Goal: Information Seeking & Learning: Check status

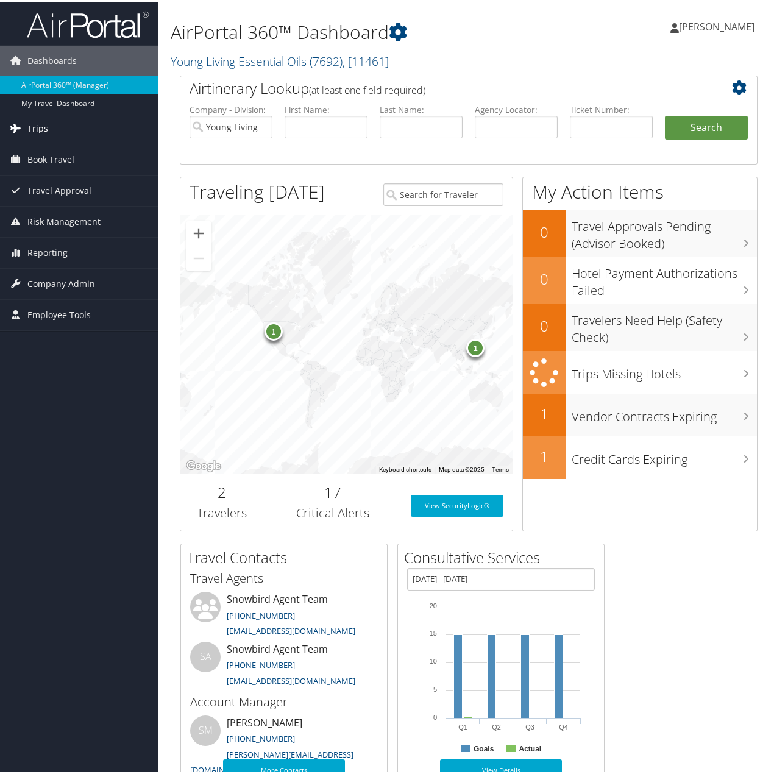
click at [40, 124] on span "Trips" at bounding box center [37, 126] width 21 height 30
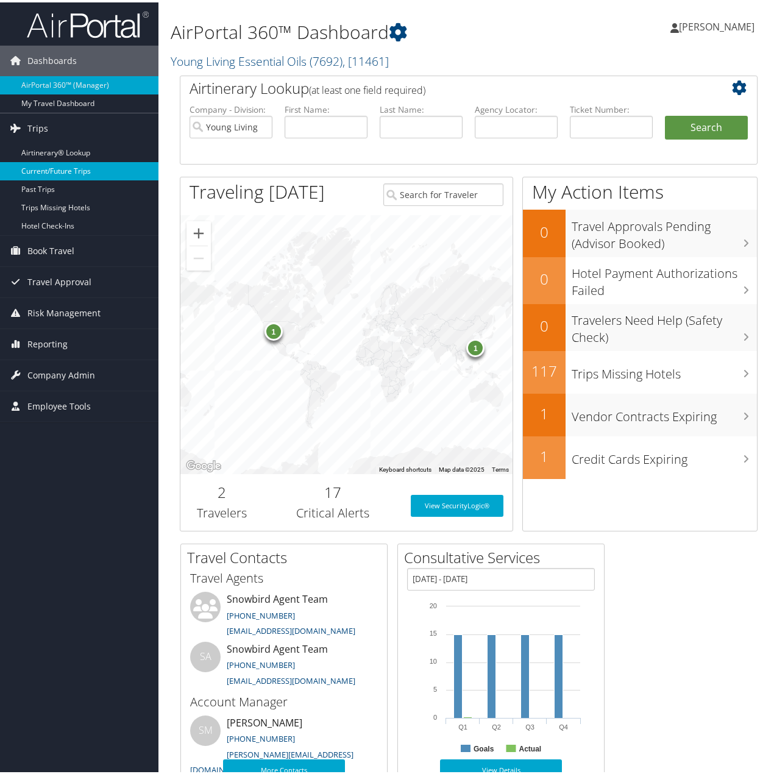
click at [51, 168] on link "Current/Future Trips" at bounding box center [79, 169] width 158 height 18
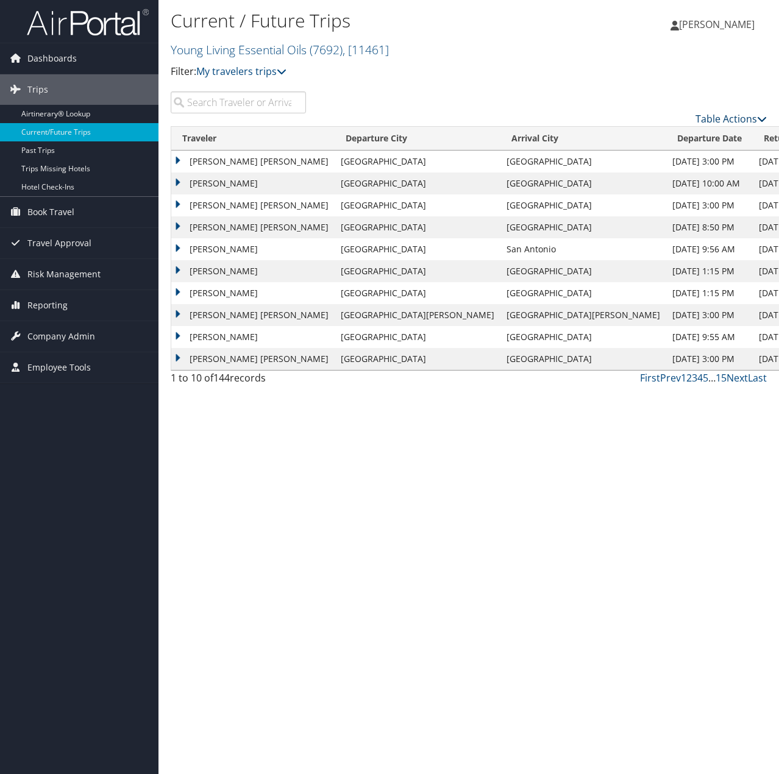
click at [738, 114] on link "Table Actions" at bounding box center [730, 118] width 71 height 13
click at [665, 138] on link "Download Report" at bounding box center [681, 137] width 160 height 21
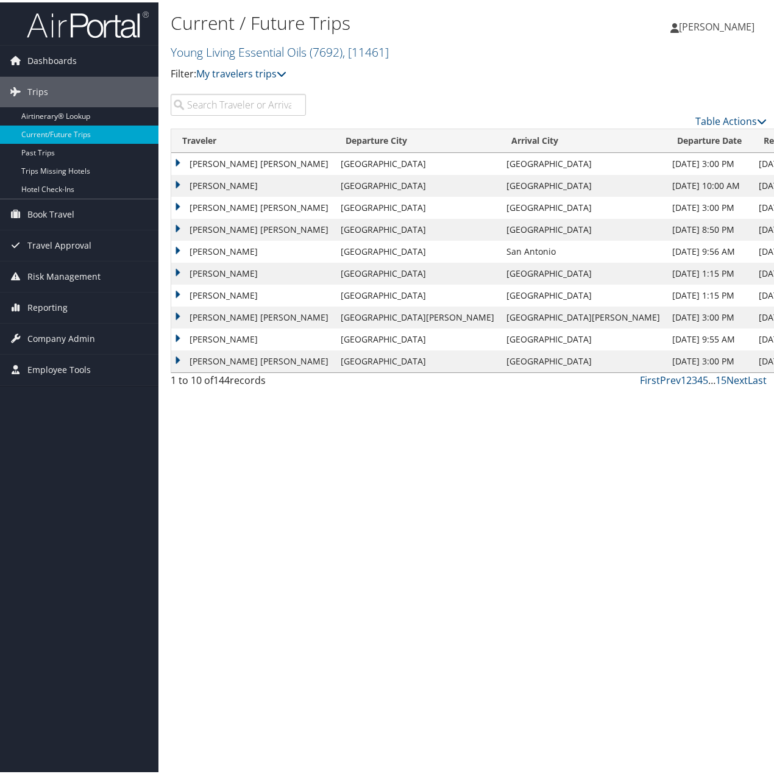
click at [304, 417] on div "Current / Future Trips Young Living Essential Oils ( 7692 ) , [ 11461 ] Young L…" at bounding box center [468, 387] width 620 height 774
click at [189, 224] on td "TYSON DALE MIETUS" at bounding box center [252, 227] width 163 height 22
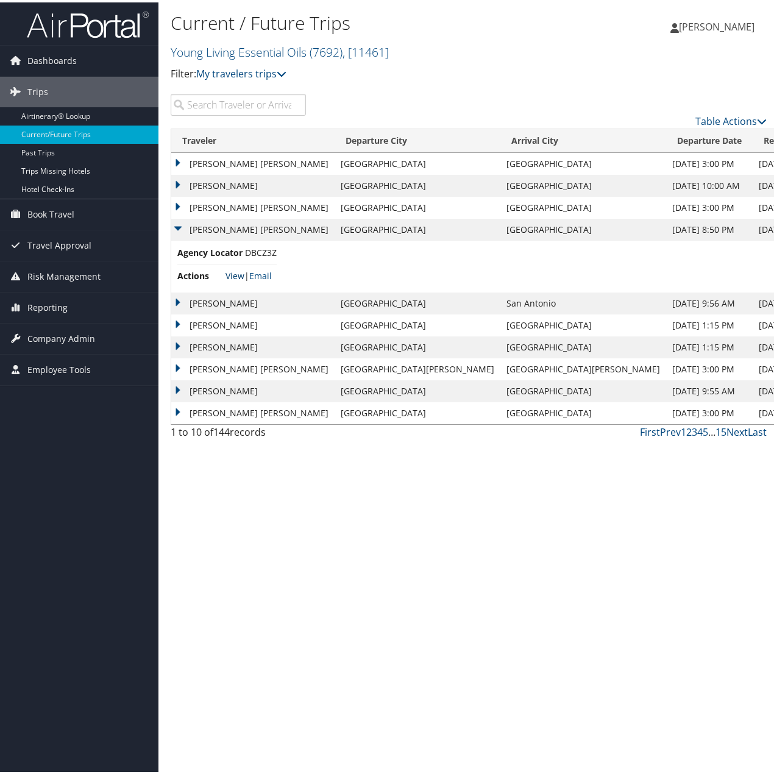
click at [234, 270] on link "View" at bounding box center [234, 273] width 19 height 12
click at [188, 205] on td "TYSON DALE MIETUS" at bounding box center [252, 205] width 163 height 22
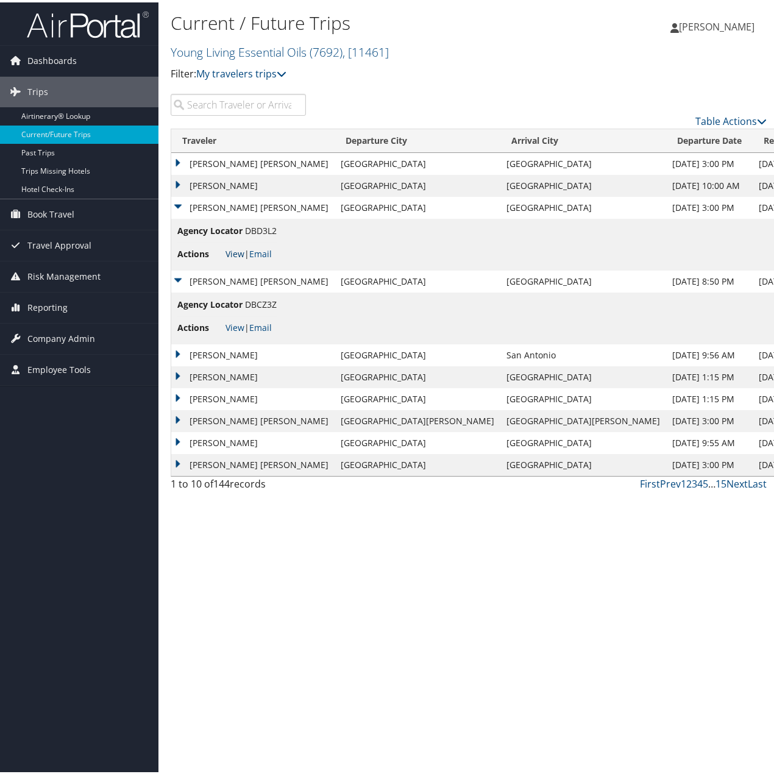
click at [239, 253] on link "View" at bounding box center [234, 251] width 19 height 12
click at [180, 277] on td "TYSON DALE MIETUS" at bounding box center [252, 279] width 163 height 22
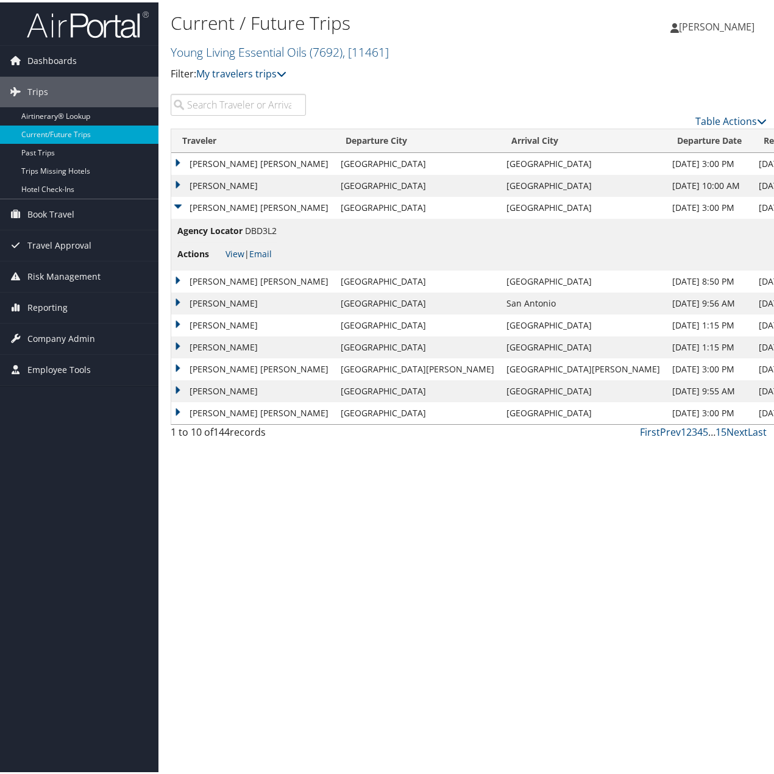
click at [237, 362] on td "TYSON DALE MIETUS" at bounding box center [252, 367] width 163 height 22
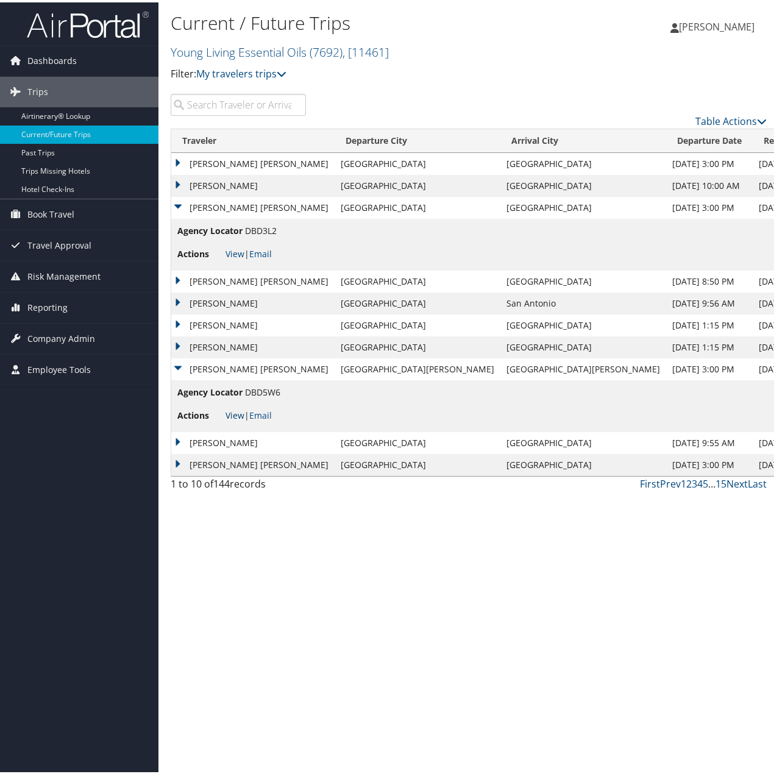
click at [238, 409] on link "View" at bounding box center [234, 413] width 19 height 12
click at [177, 364] on td "TYSON DALE MIETUS" at bounding box center [252, 367] width 163 height 22
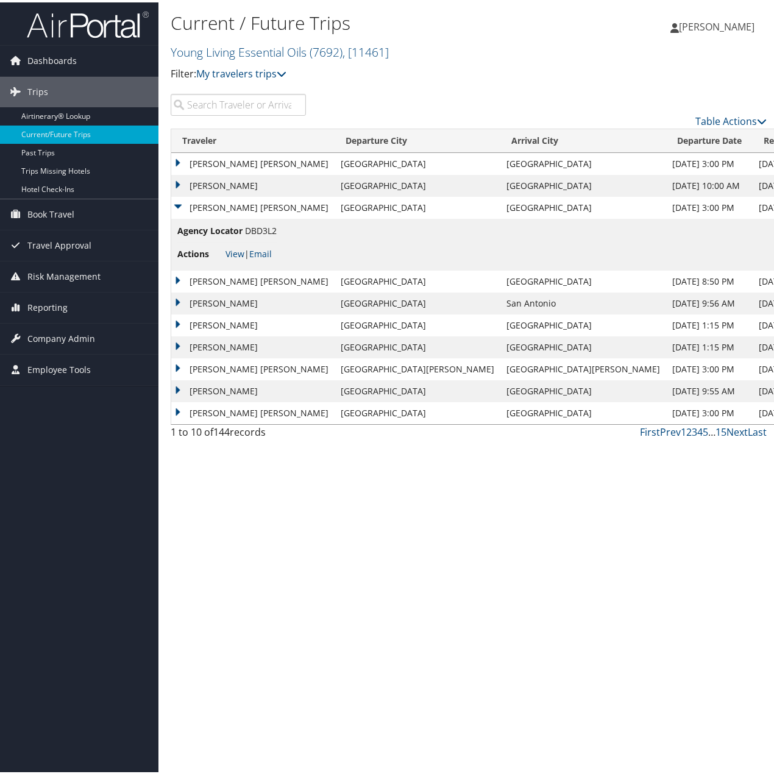
click at [173, 404] on td "TYSON DALE MIETUS" at bounding box center [252, 411] width 163 height 22
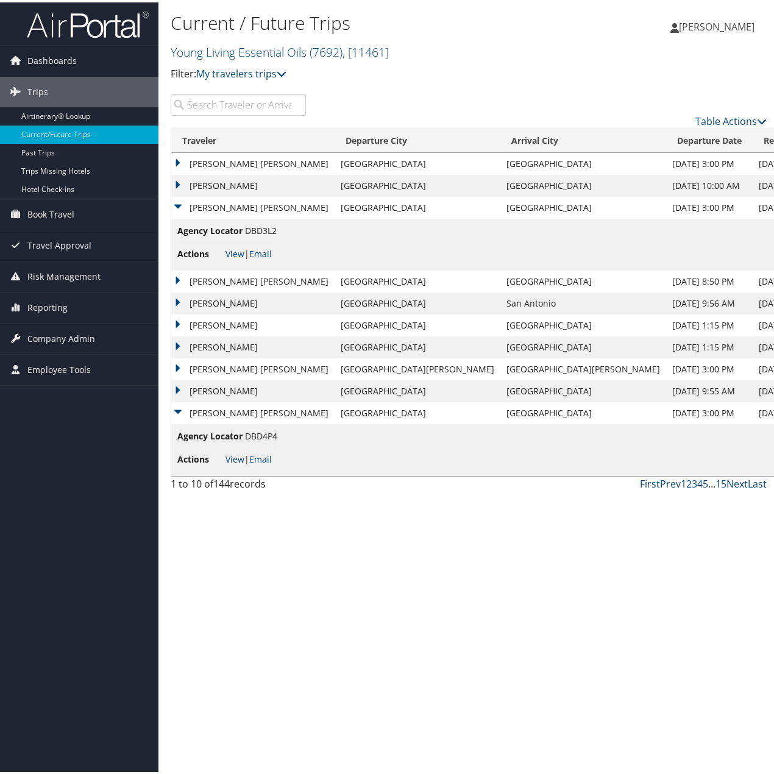
click at [234, 454] on link "View" at bounding box center [234, 457] width 19 height 12
click at [240, 104] on input "search" at bounding box center [238, 102] width 135 height 22
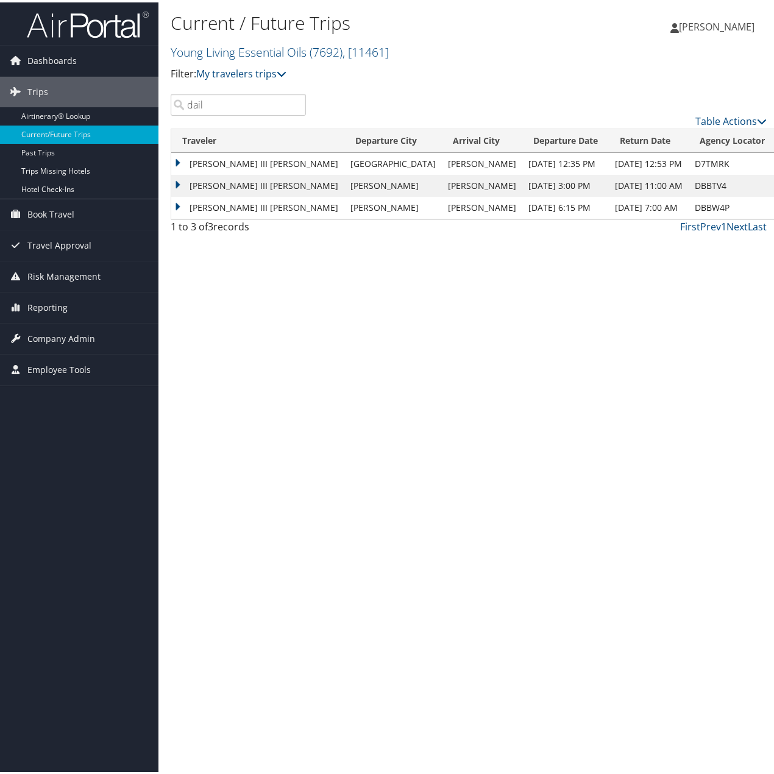
click at [174, 157] on td "EDWARD MICHAEL III DAILEY" at bounding box center [257, 161] width 173 height 22
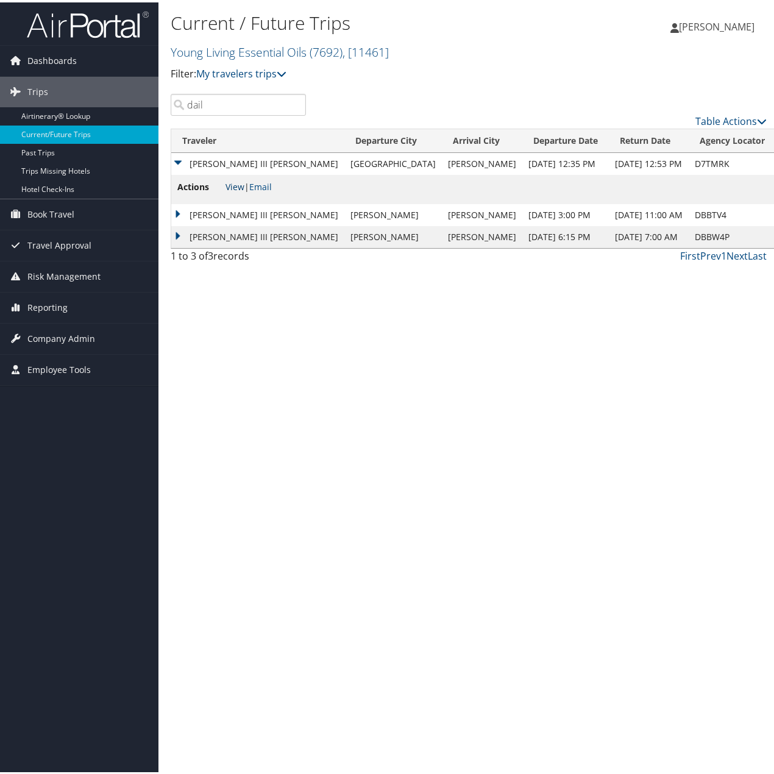
click at [233, 182] on link "View" at bounding box center [234, 184] width 19 height 12
click at [178, 209] on td "[PERSON_NAME] III [PERSON_NAME]" at bounding box center [257, 213] width 173 height 22
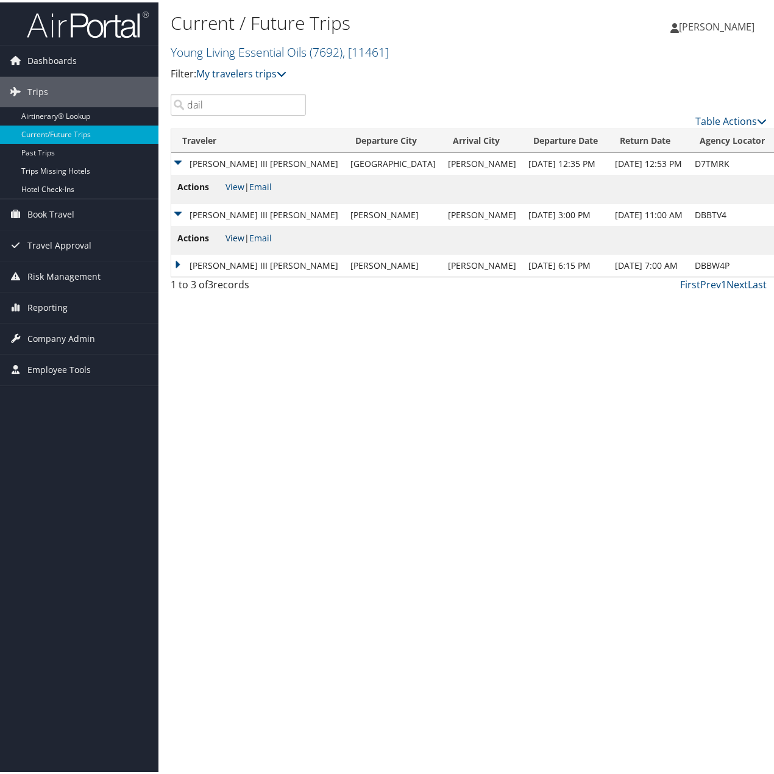
click at [235, 235] on link "View" at bounding box center [234, 236] width 19 height 12
click at [177, 266] on td "[PERSON_NAME] III [PERSON_NAME]" at bounding box center [257, 263] width 173 height 22
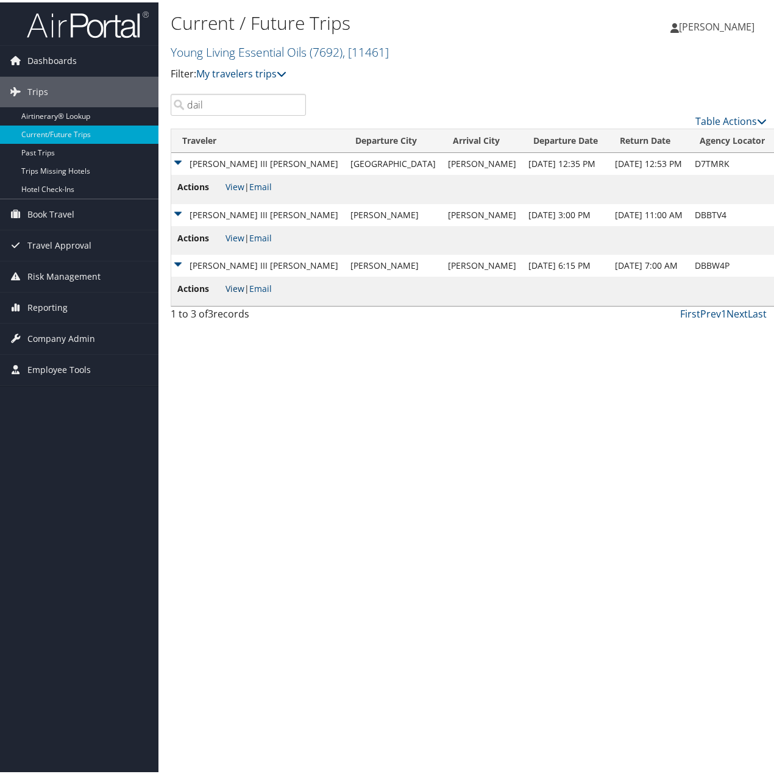
click at [236, 286] on link "View" at bounding box center [234, 286] width 19 height 12
click at [253, 104] on input "dail" at bounding box center [238, 102] width 135 height 22
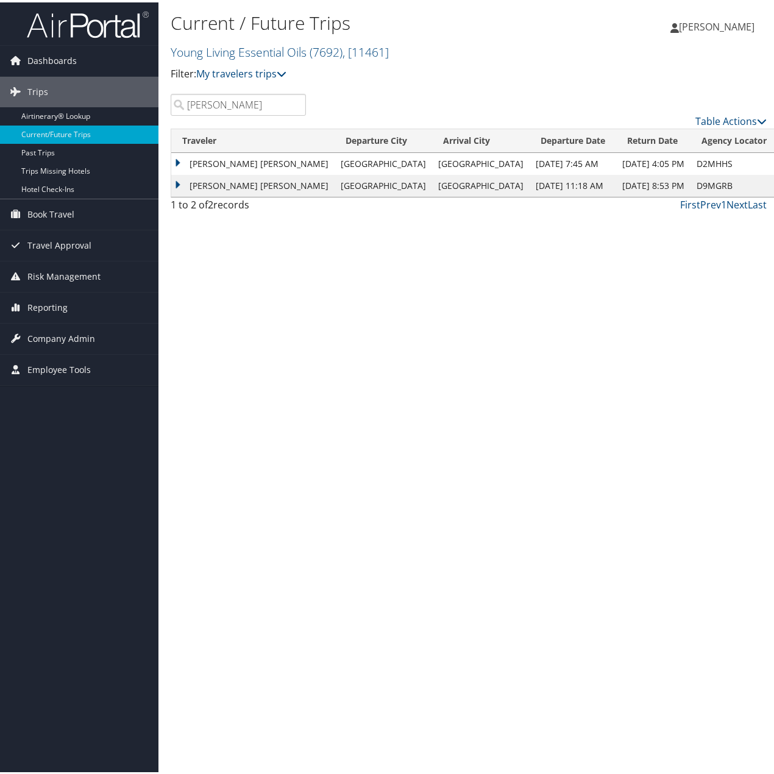
click at [177, 183] on td "JACOB RICHARD ALLEN TODD" at bounding box center [252, 183] width 163 height 22
click at [231, 209] on link "View" at bounding box center [234, 206] width 19 height 12
click at [245, 101] on input "jacob" at bounding box center [238, 102] width 135 height 22
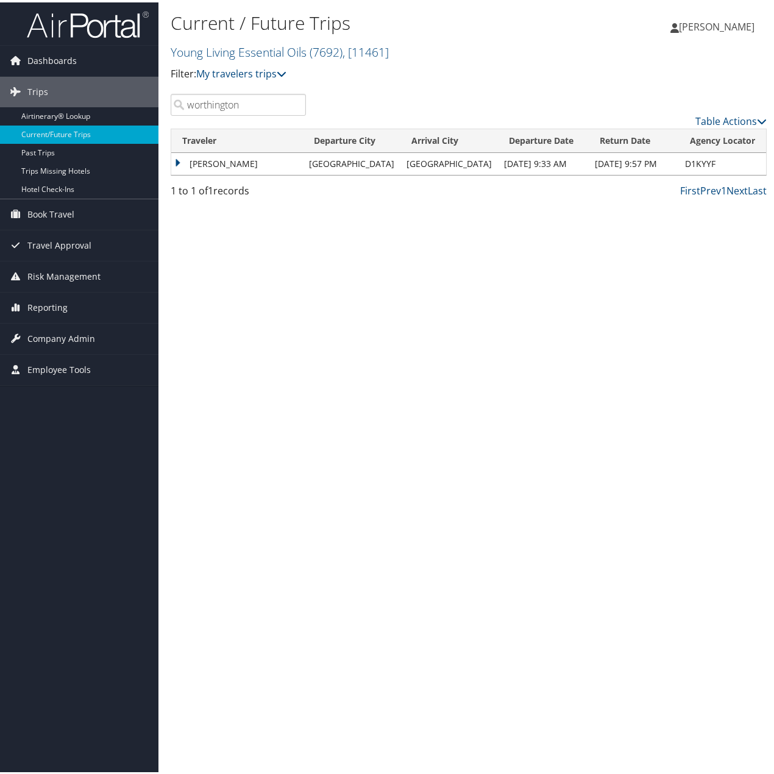
click at [172, 158] on td "JARED KENT WORTHINGTON" at bounding box center [237, 161] width 132 height 22
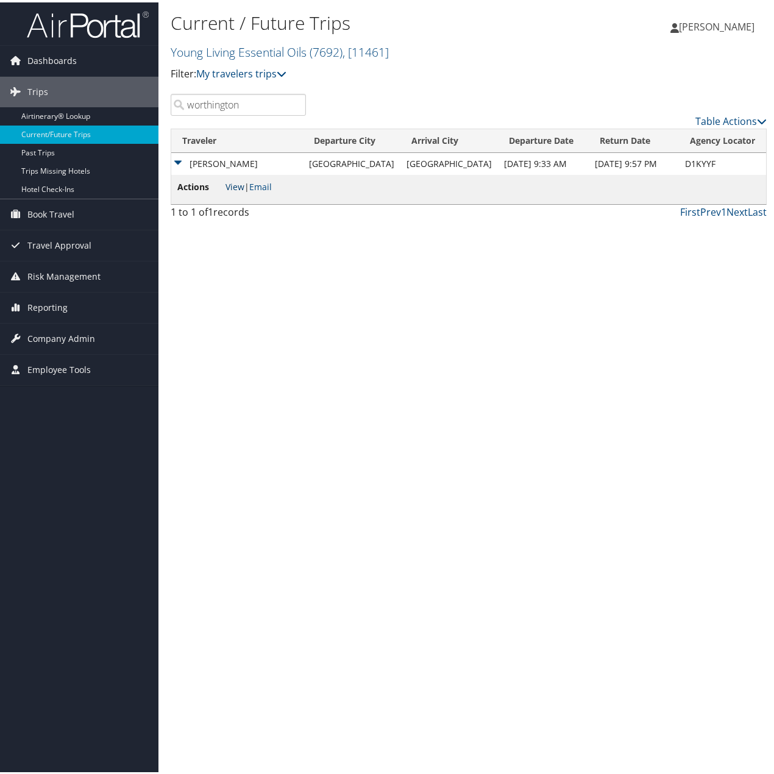
click at [235, 178] on link "View" at bounding box center [234, 184] width 19 height 12
click at [270, 101] on input "worthington" at bounding box center [238, 102] width 135 height 22
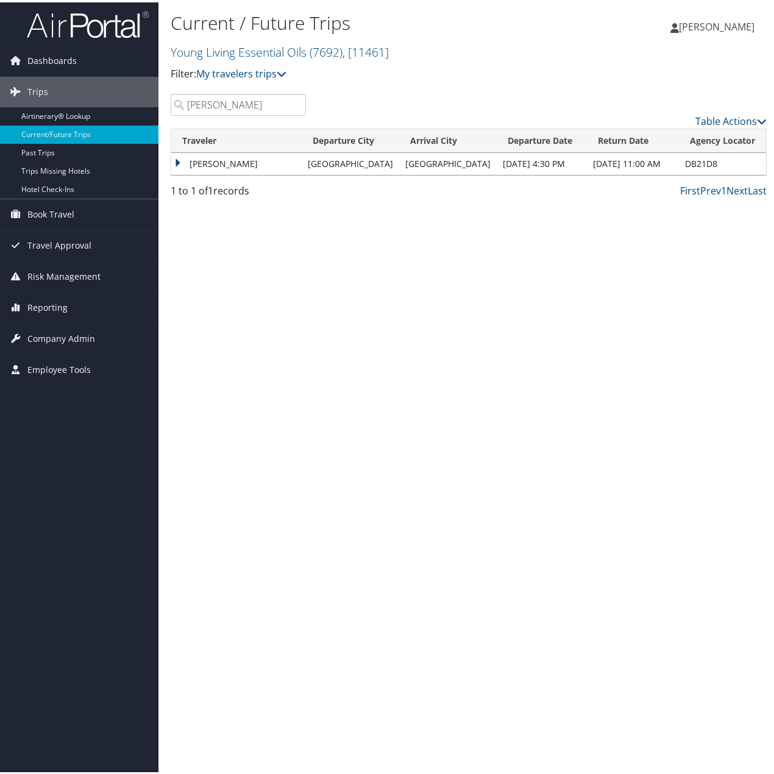
click at [174, 158] on td "[PERSON_NAME]" at bounding box center [236, 161] width 130 height 22
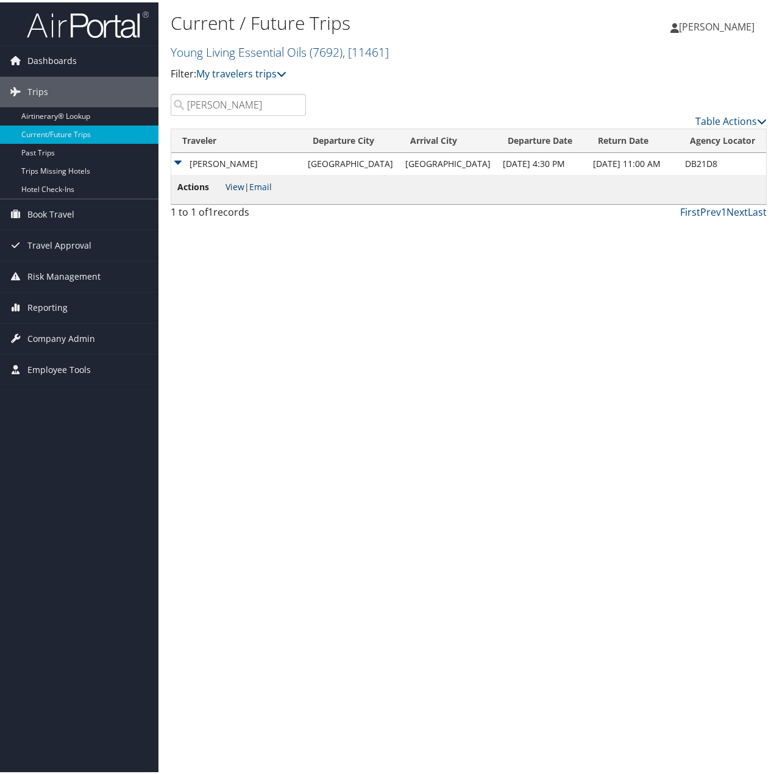
click at [240, 179] on link "View" at bounding box center [234, 184] width 19 height 12
click at [230, 105] on input "karl" at bounding box center [238, 102] width 135 height 22
click at [228, 104] on input "karl" at bounding box center [238, 102] width 135 height 22
drag, startPoint x: 205, startPoint y: 102, endPoint x: 180, endPoint y: 96, distance: 25.6
click at [180, 96] on input "karl" at bounding box center [238, 102] width 135 height 22
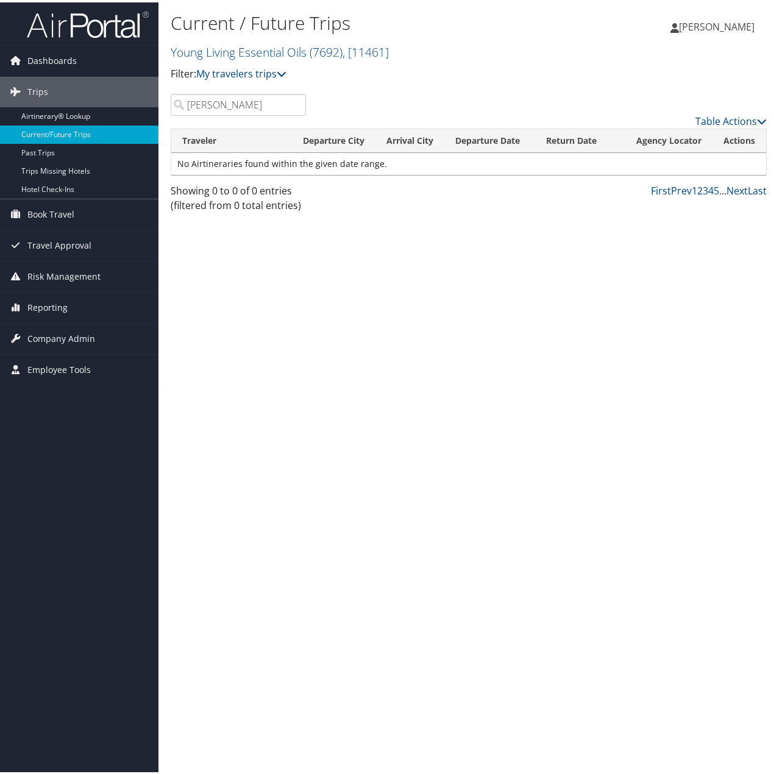
click at [230, 107] on input "randy" at bounding box center [238, 102] width 135 height 22
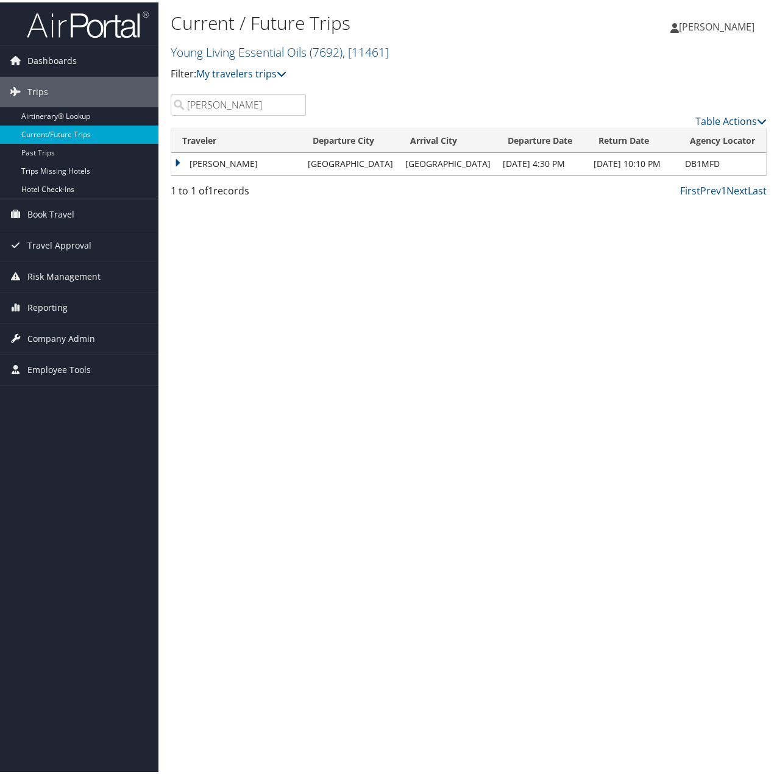
click at [178, 160] on td "[PERSON_NAME]" at bounding box center [236, 161] width 130 height 22
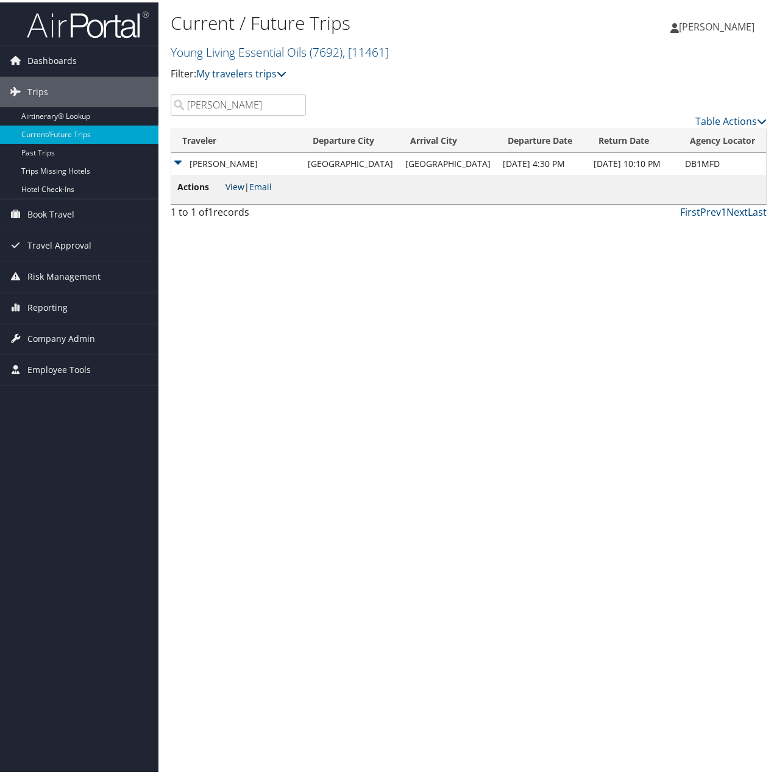
click at [240, 180] on link "View" at bounding box center [234, 184] width 19 height 12
click at [229, 97] on input "varn" at bounding box center [238, 102] width 135 height 22
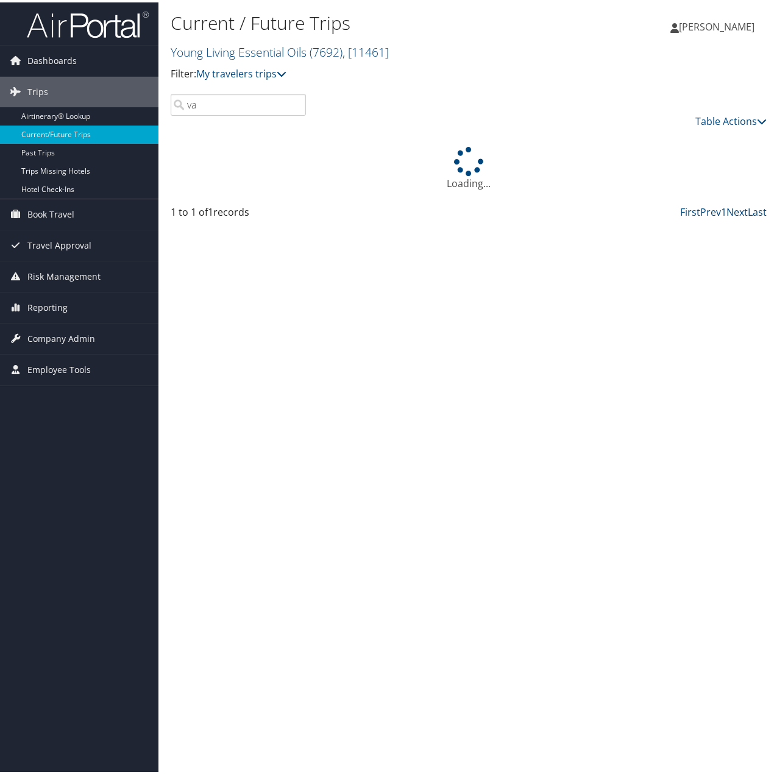
type input "v"
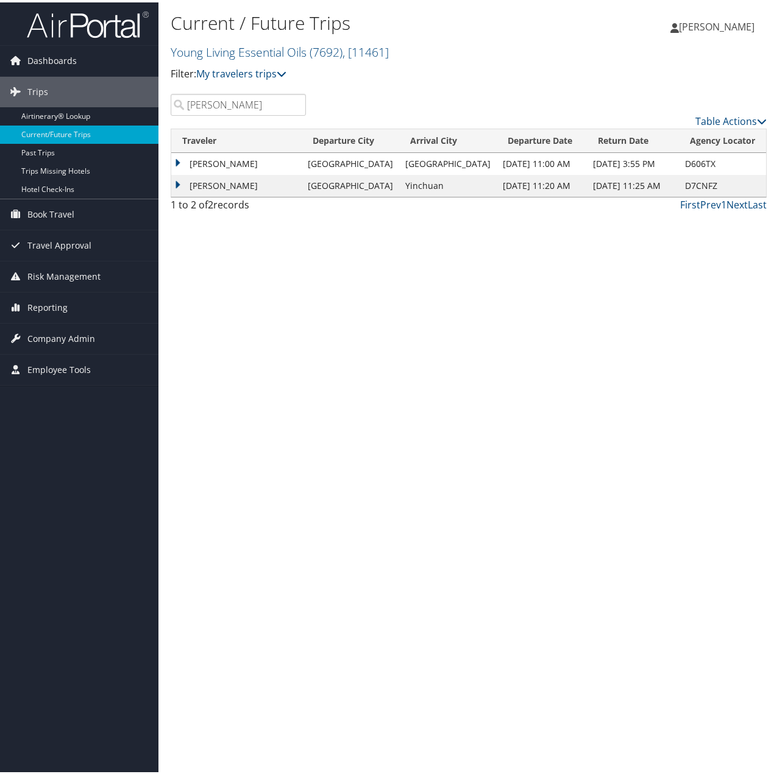
type input "shelt"
click at [174, 159] on td "COLBY SHELTON" at bounding box center [236, 161] width 130 height 22
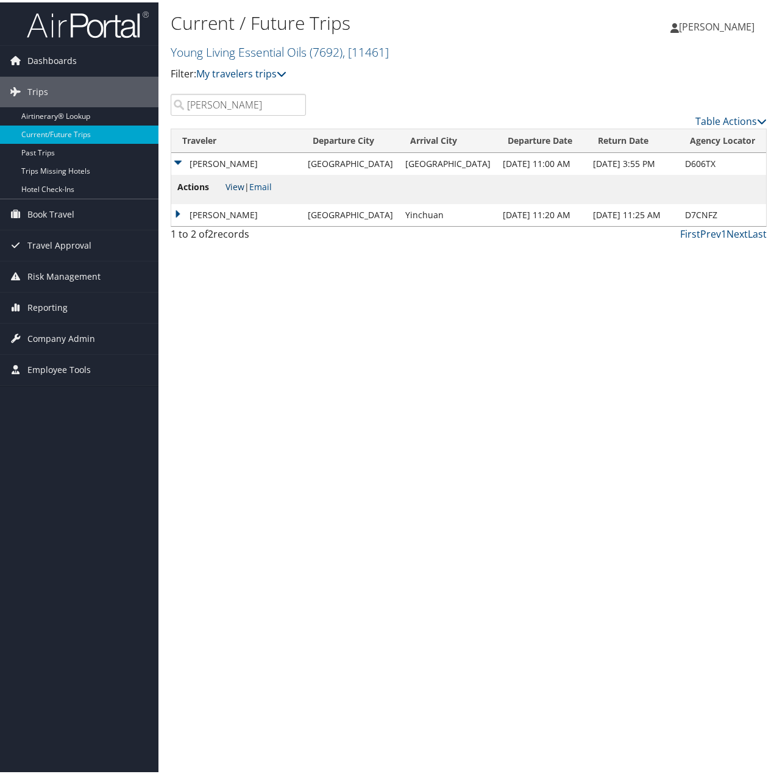
click at [235, 182] on link "View" at bounding box center [234, 184] width 19 height 12
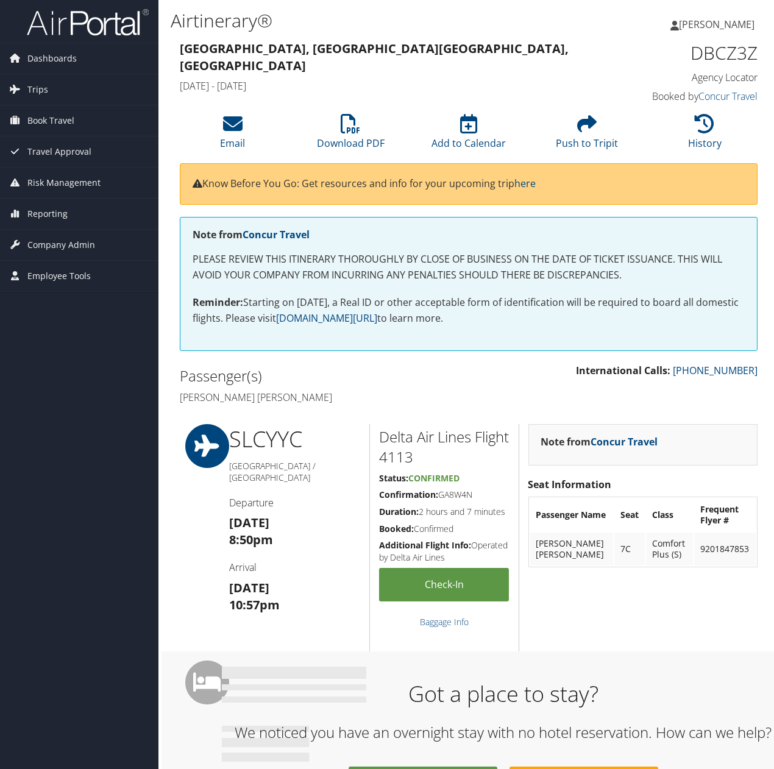
click at [731, 54] on h1 "DBCZ3Z" at bounding box center [692, 53] width 131 height 26
copy h1 "DBCZ3Z"
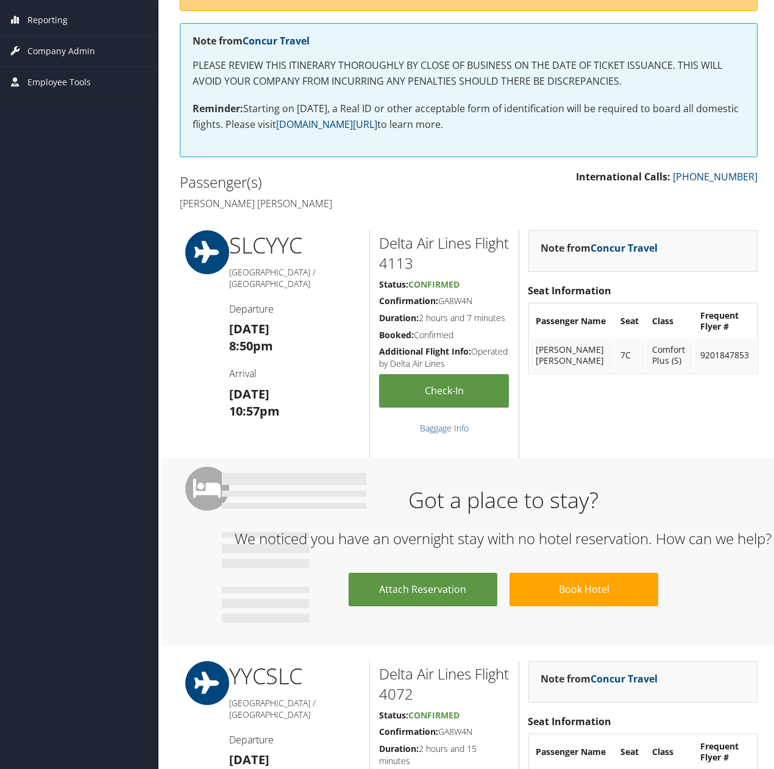
scroll to position [183, 0]
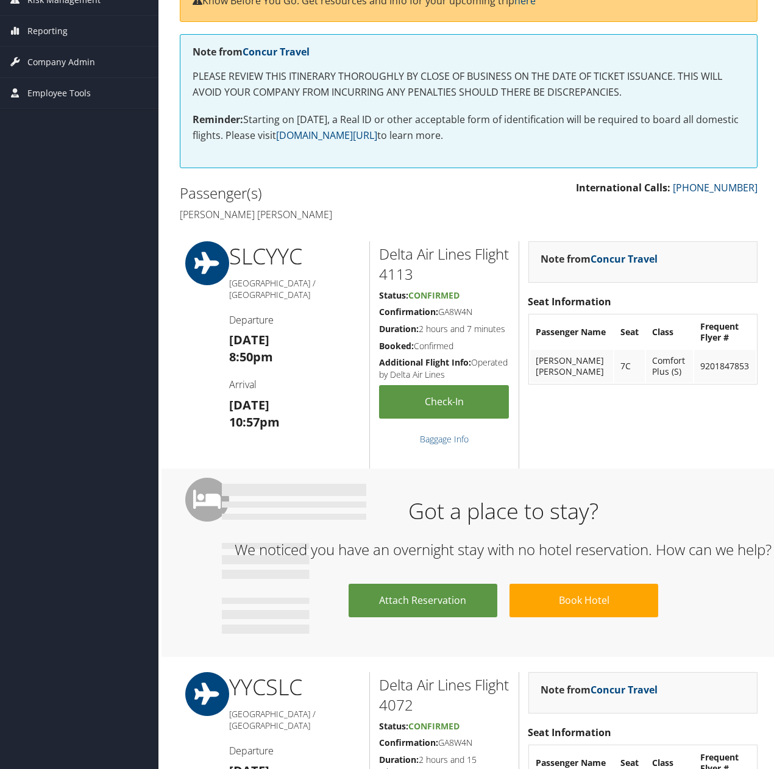
click at [462, 310] on h5 "Confirmation: GA8W4N" at bounding box center [444, 312] width 130 height 12
copy h5 "GA8W4N"
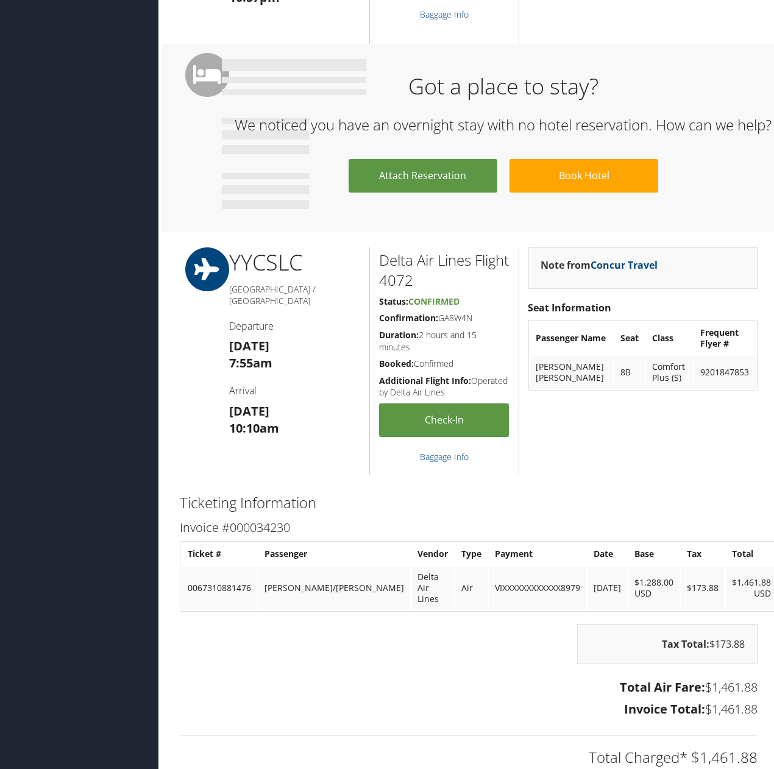
scroll to position [609, 0]
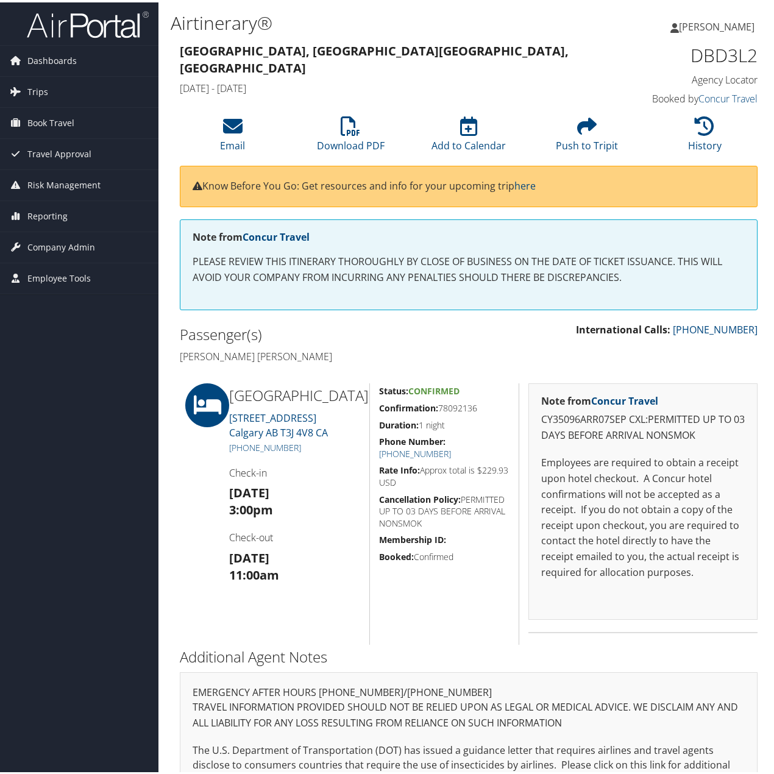
click at [724, 51] on h1 "DBD3L2" at bounding box center [692, 53] width 131 height 26
click at [722, 49] on h1 "DBD3L2" at bounding box center [692, 53] width 131 height 26
copy h1 "DBD3L2"
click at [468, 404] on h5 "Confirmation: 78092136" at bounding box center [444, 406] width 130 height 12
drag, startPoint x: 468, startPoint y: 404, endPoint x: 401, endPoint y: 417, distance: 68.3
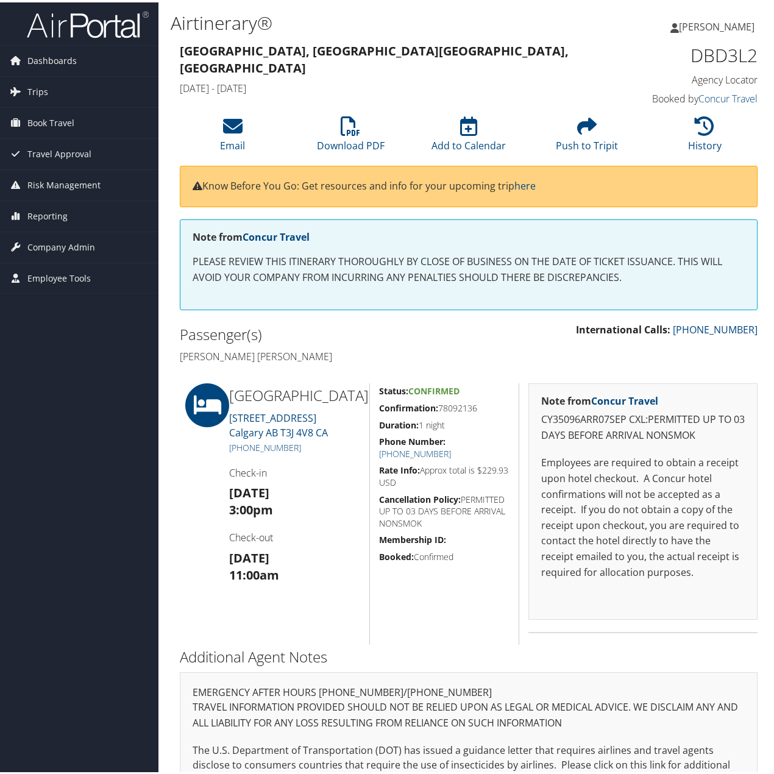
click at [468, 404] on h5 "Confirmation: 78092136" at bounding box center [444, 406] width 130 height 12
copy h5 "78092136"
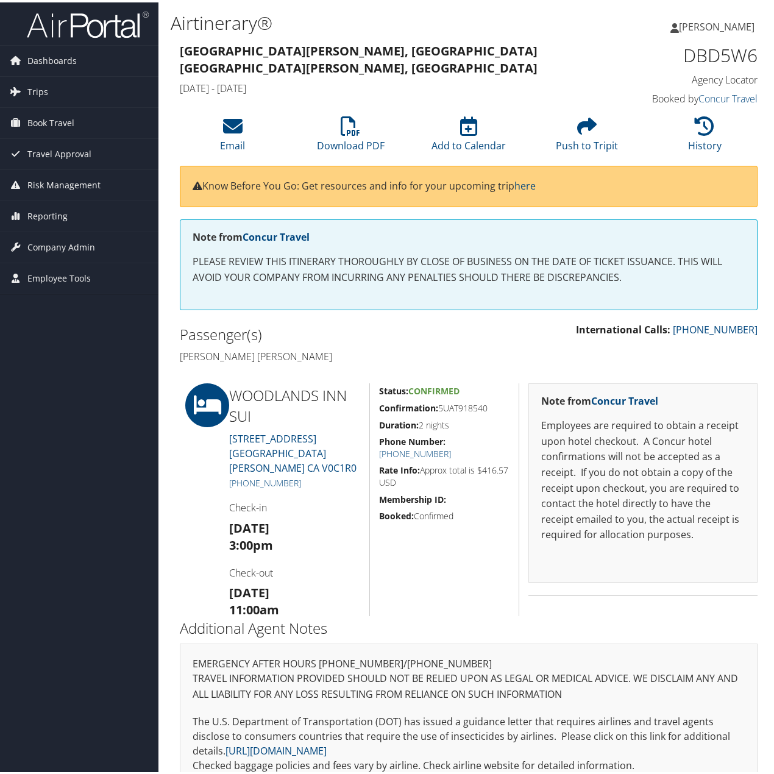
click at [705, 60] on h1 "DBD5W6" at bounding box center [692, 53] width 131 height 26
copy h1 "DBD5W6"
click at [468, 403] on h5 "Confirmation: 5UAT918540" at bounding box center [444, 406] width 130 height 12
click at [467, 403] on h5 "Confirmation: 5UAT918540" at bounding box center [444, 406] width 130 height 12
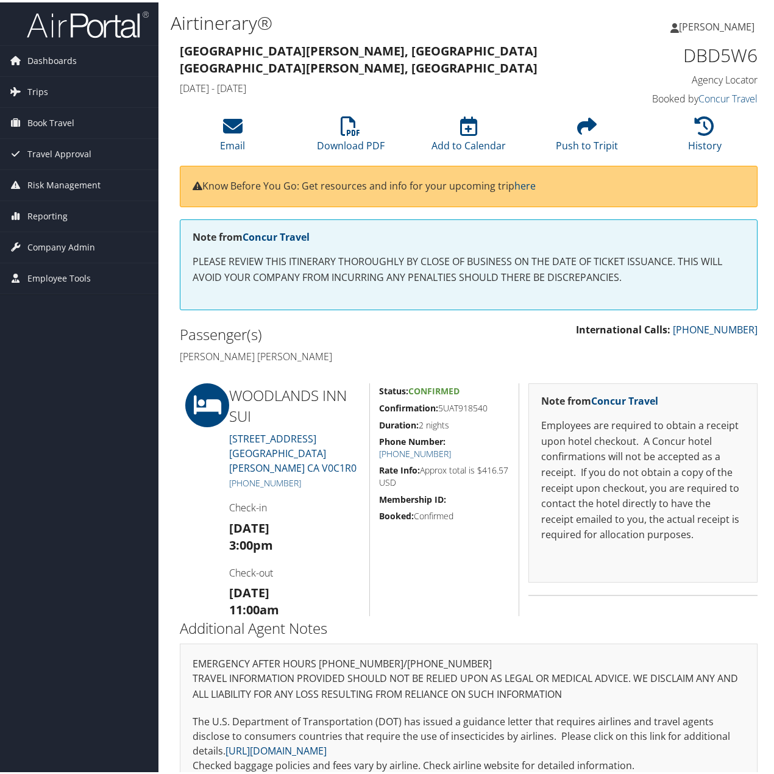
copy h5 "5UAT918540"
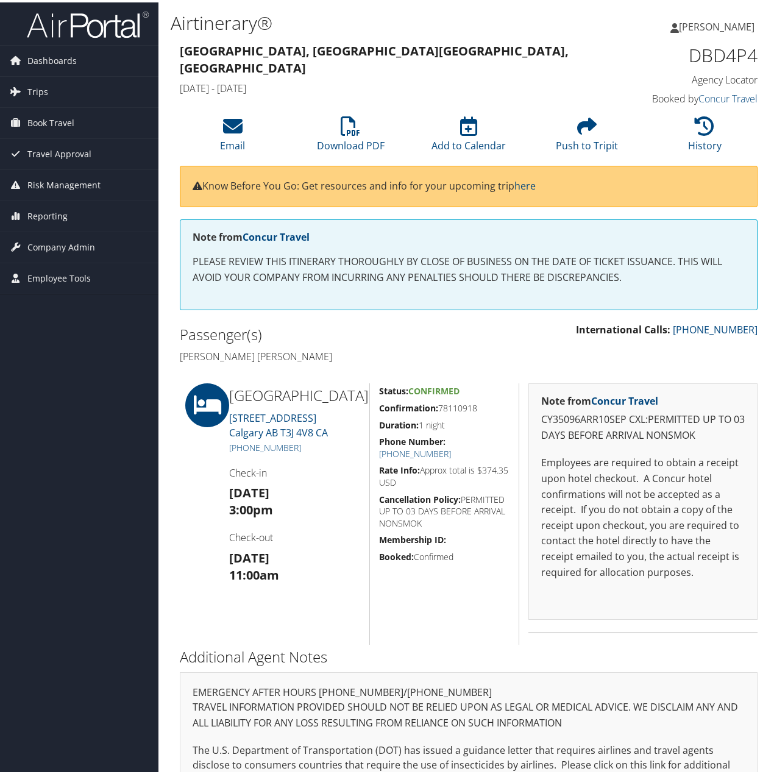
click at [727, 50] on h1 "DBD4P4" at bounding box center [692, 53] width 131 height 26
copy h1 "DBD4P4"
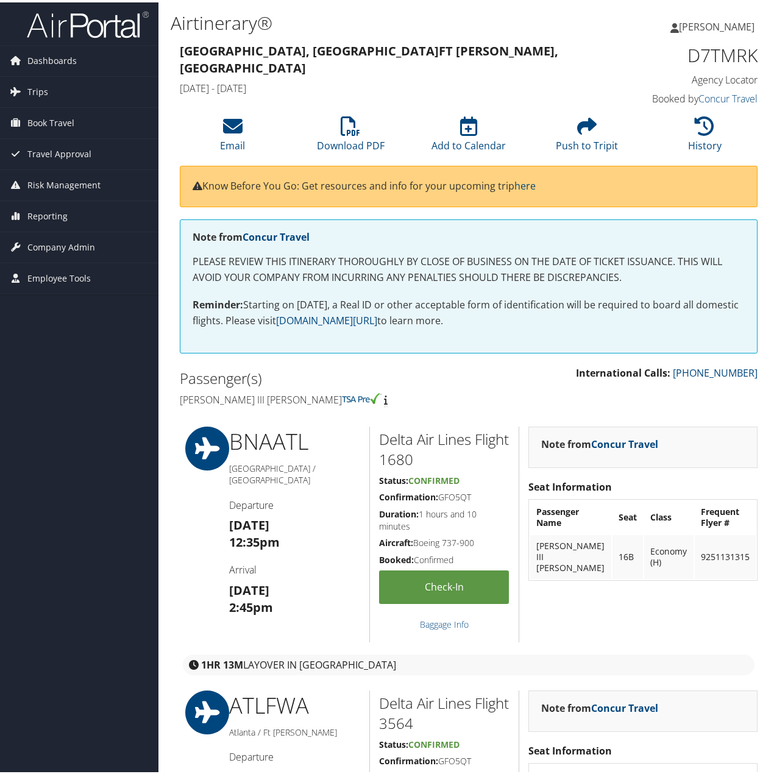
click at [694, 49] on h1 "D7TMRK" at bounding box center [692, 53] width 131 height 26
copy h1 "D7TMRK"
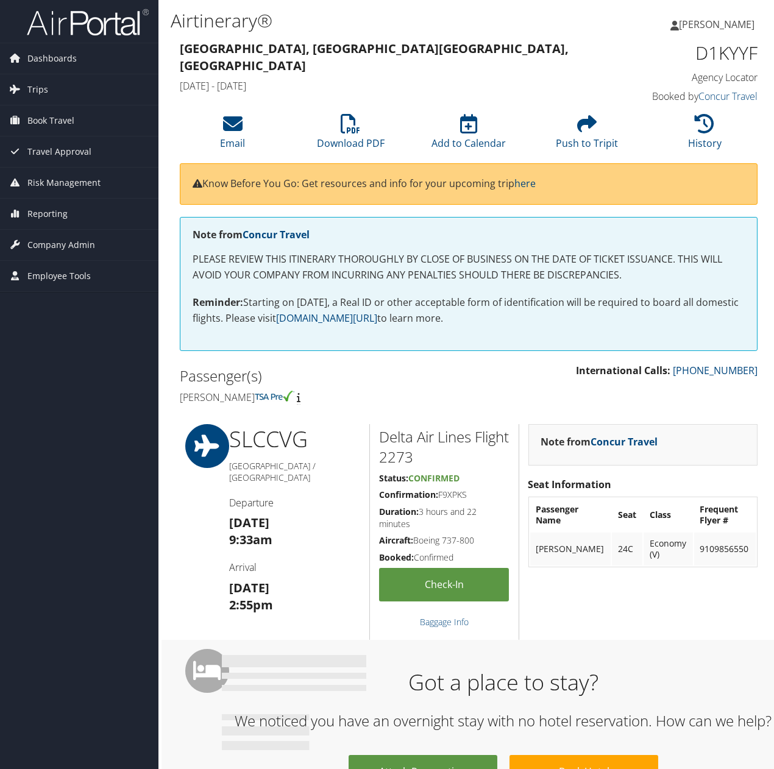
click at [724, 48] on h1 "D1KYYF" at bounding box center [692, 53] width 131 height 26
copy h1 "D1KYYF"
click at [443, 497] on h5 "Confirmation: F9XPKS" at bounding box center [444, 495] width 130 height 12
click at [443, 496] on h5 "Confirmation: F9XPKS" at bounding box center [444, 495] width 130 height 12
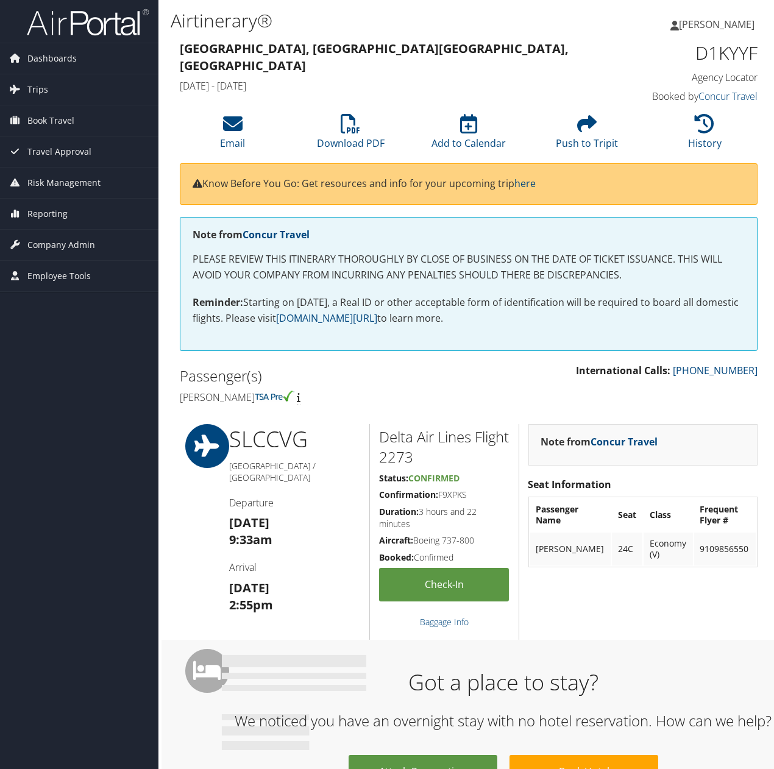
copy h5 "F9XPKS"
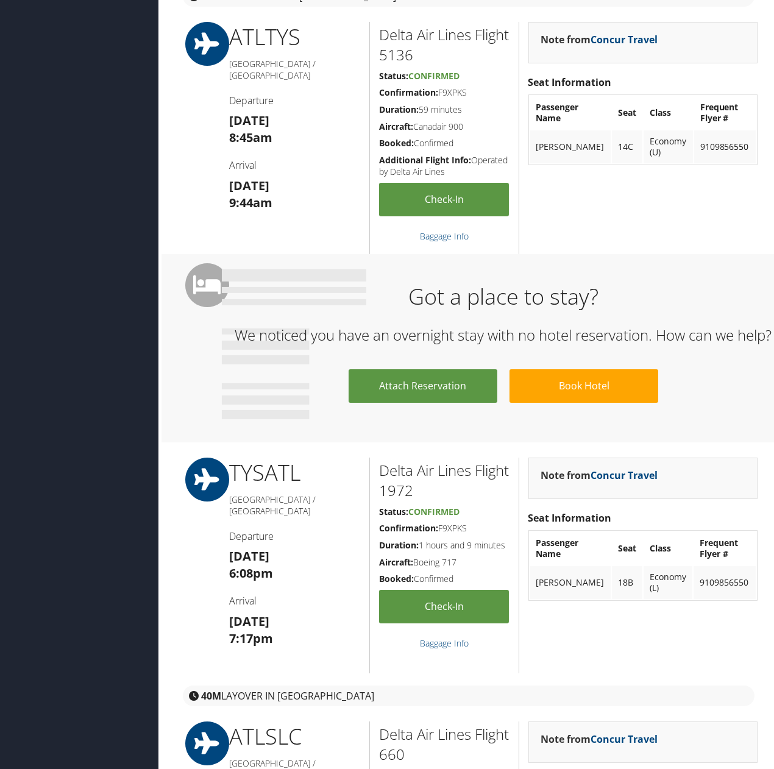
scroll to position [801, 0]
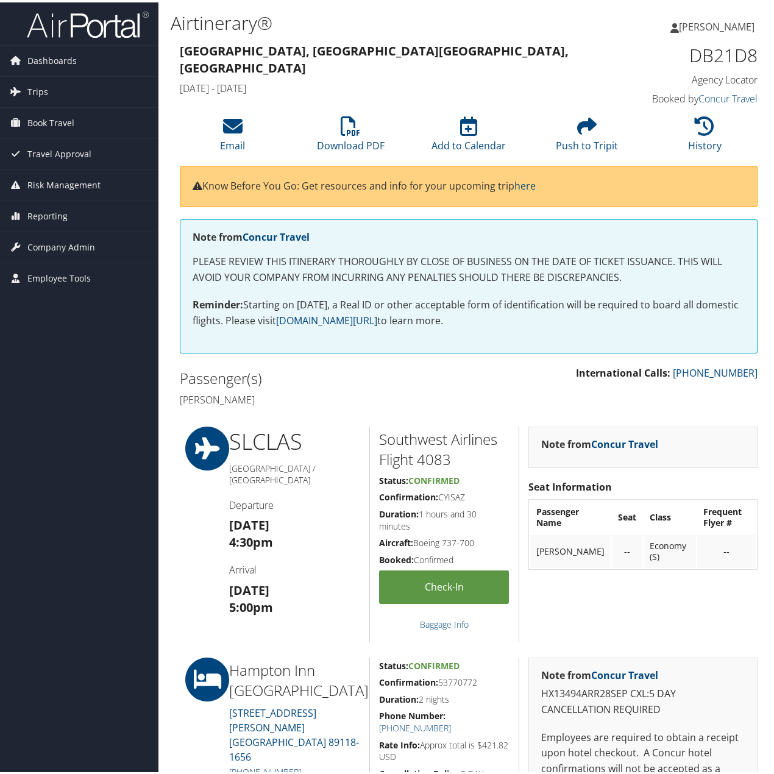
click at [733, 48] on h1 "DB21D8" at bounding box center [692, 53] width 131 height 26
copy h1 "DB21D8"
click at [714, 57] on h1 "DB21D8" at bounding box center [692, 53] width 131 height 26
click at [713, 55] on h1 "DB21D8" at bounding box center [692, 53] width 131 height 26
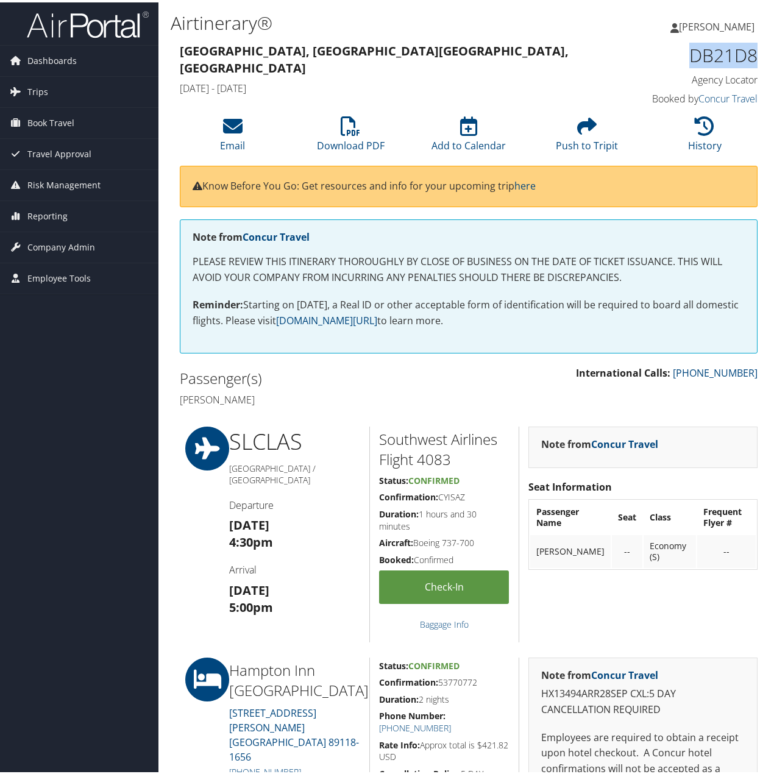
click at [713, 55] on h1 "DB21D8" at bounding box center [692, 53] width 131 height 26
copy h1 "DB21D8"
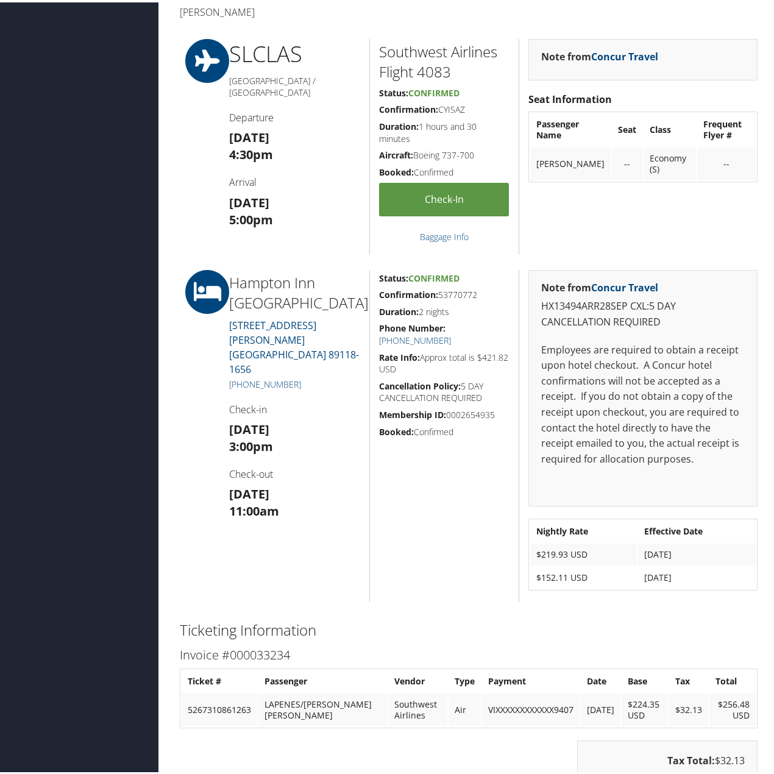
scroll to position [403, 0]
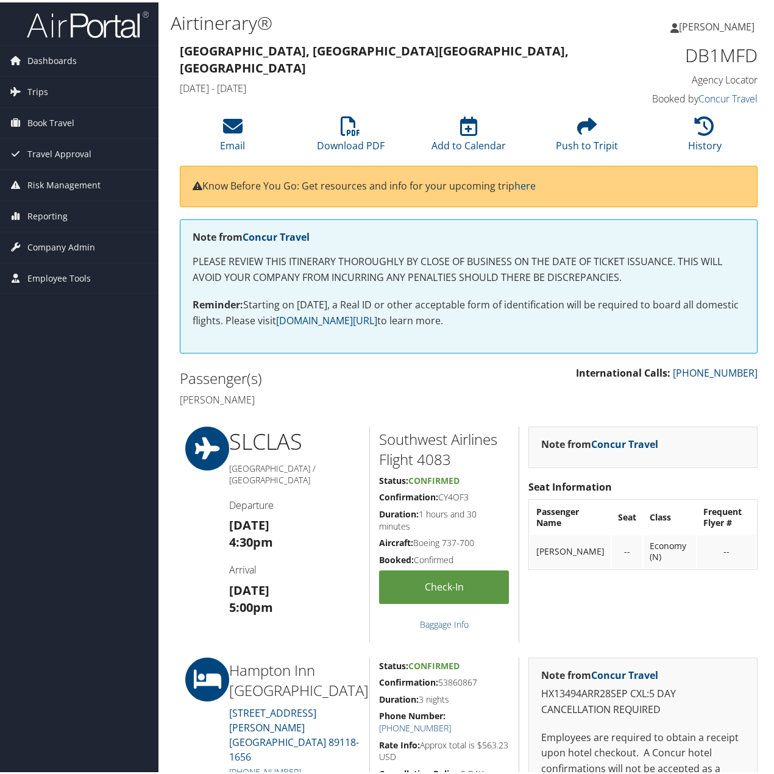
click at [717, 54] on h1 "DB1MFD" at bounding box center [692, 53] width 131 height 26
click at [716, 54] on h1 "DB1MFD" at bounding box center [692, 53] width 131 height 26
copy h1 "DB1MFD"
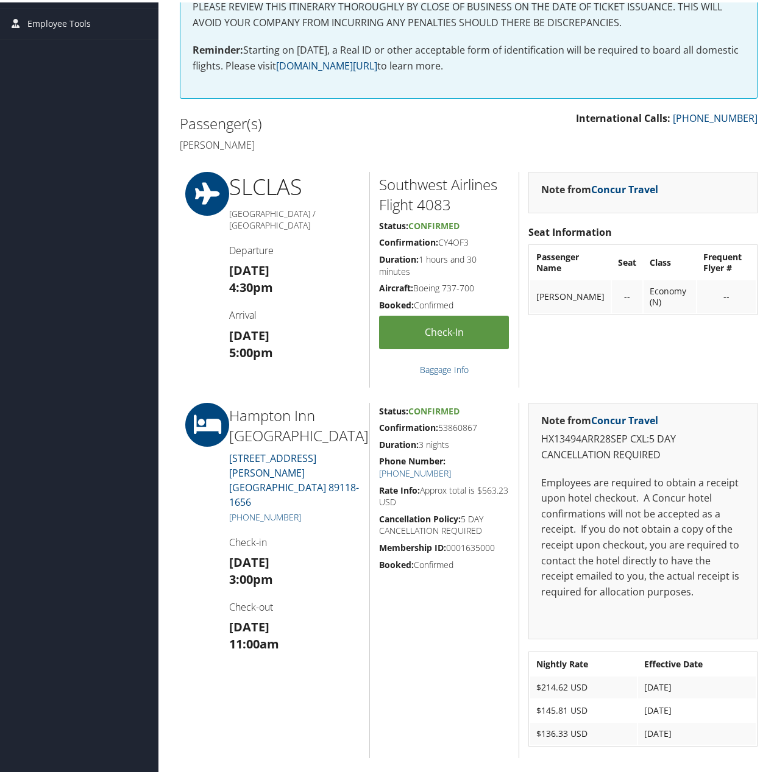
scroll to position [244, 0]
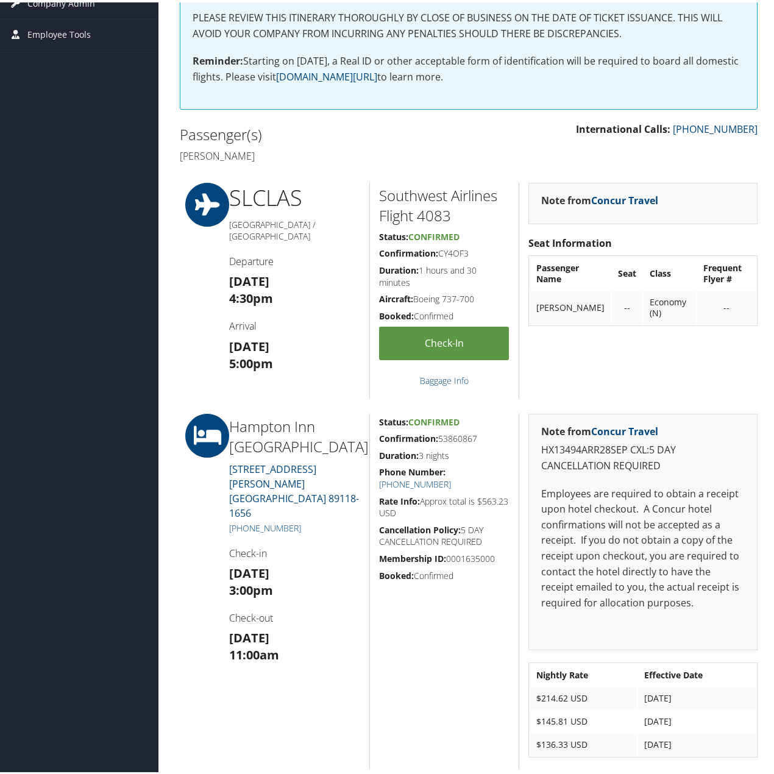
click at [455, 245] on h5 "Confirmation: CY4OF3" at bounding box center [444, 251] width 130 height 12
copy h5 "CY4OF3"
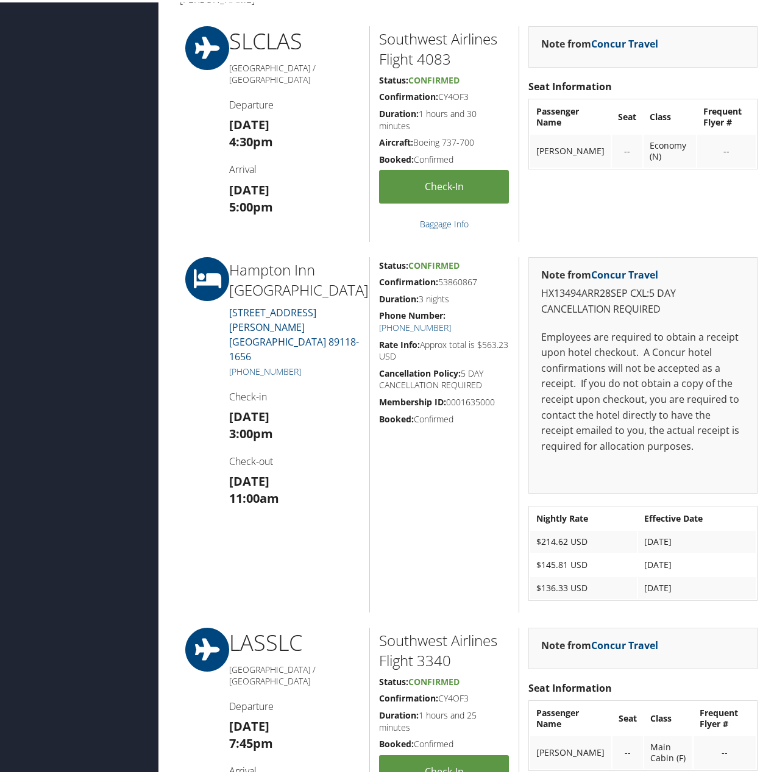
scroll to position [366, 0]
